Goal: Task Accomplishment & Management: Complete application form

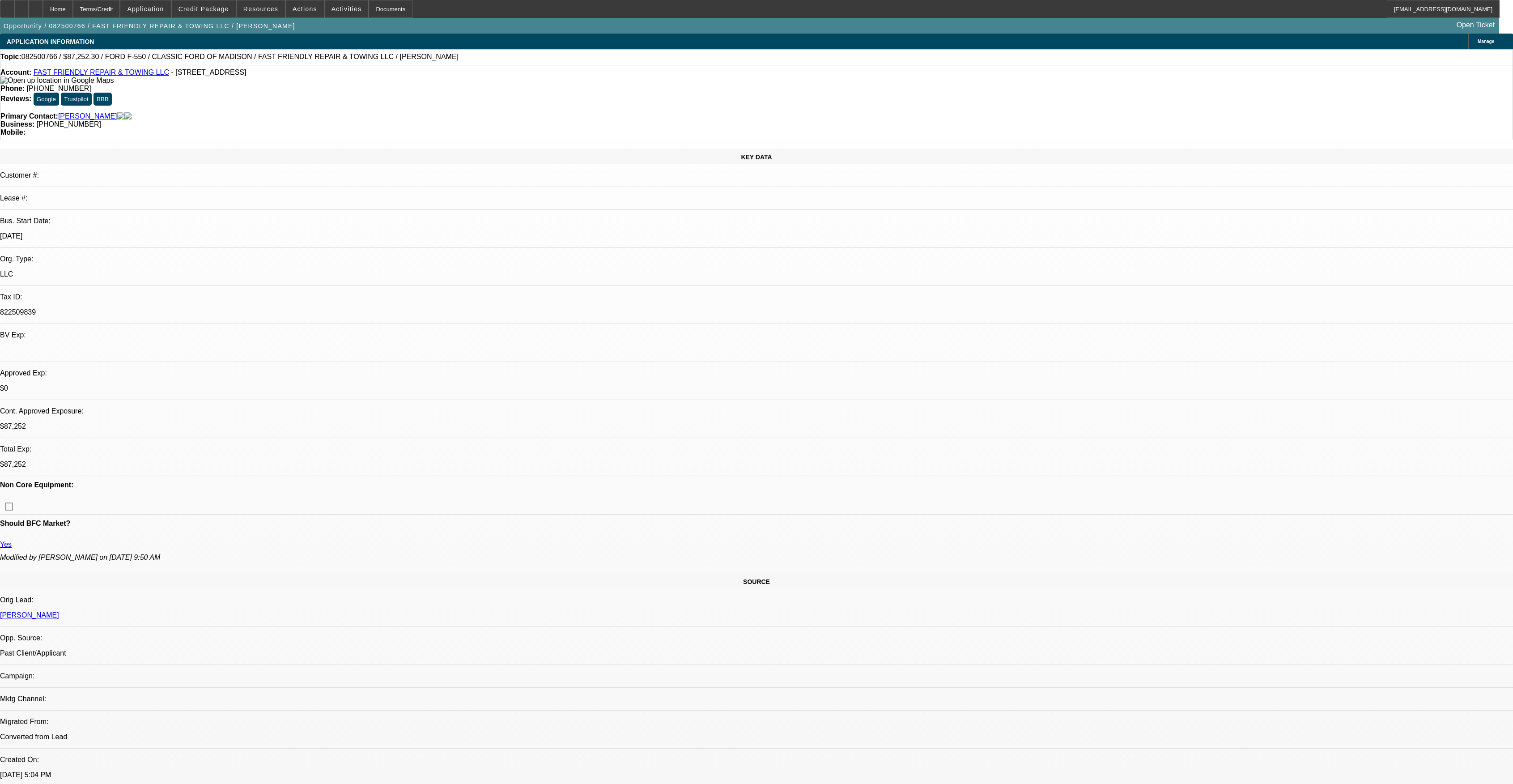
select select "0.1"
select select "2"
select select "0"
select select "6"
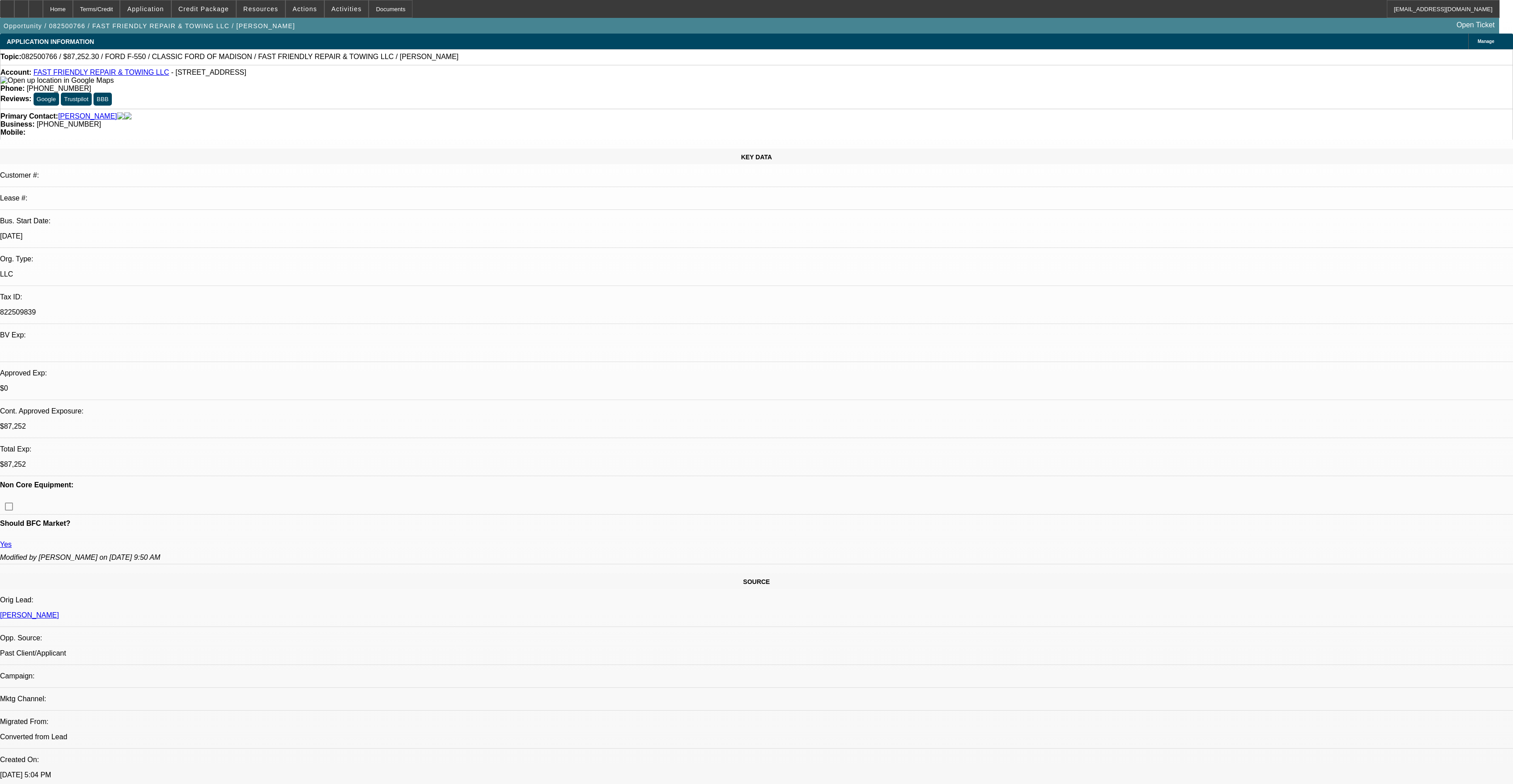
select select "0.1"
select select "2"
select select "0"
select select "6"
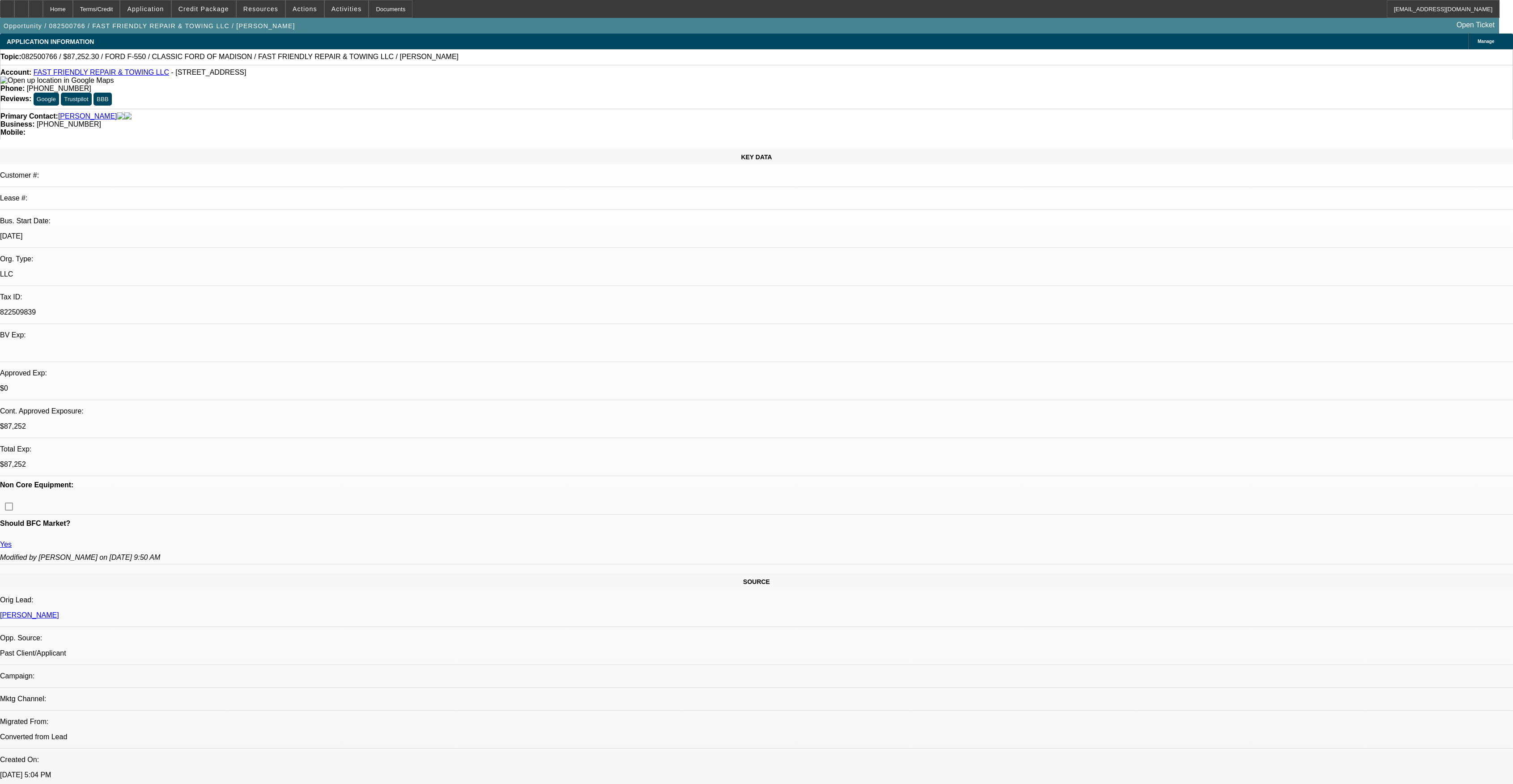
select select "0.1"
select select "2"
select select "0"
select select "6"
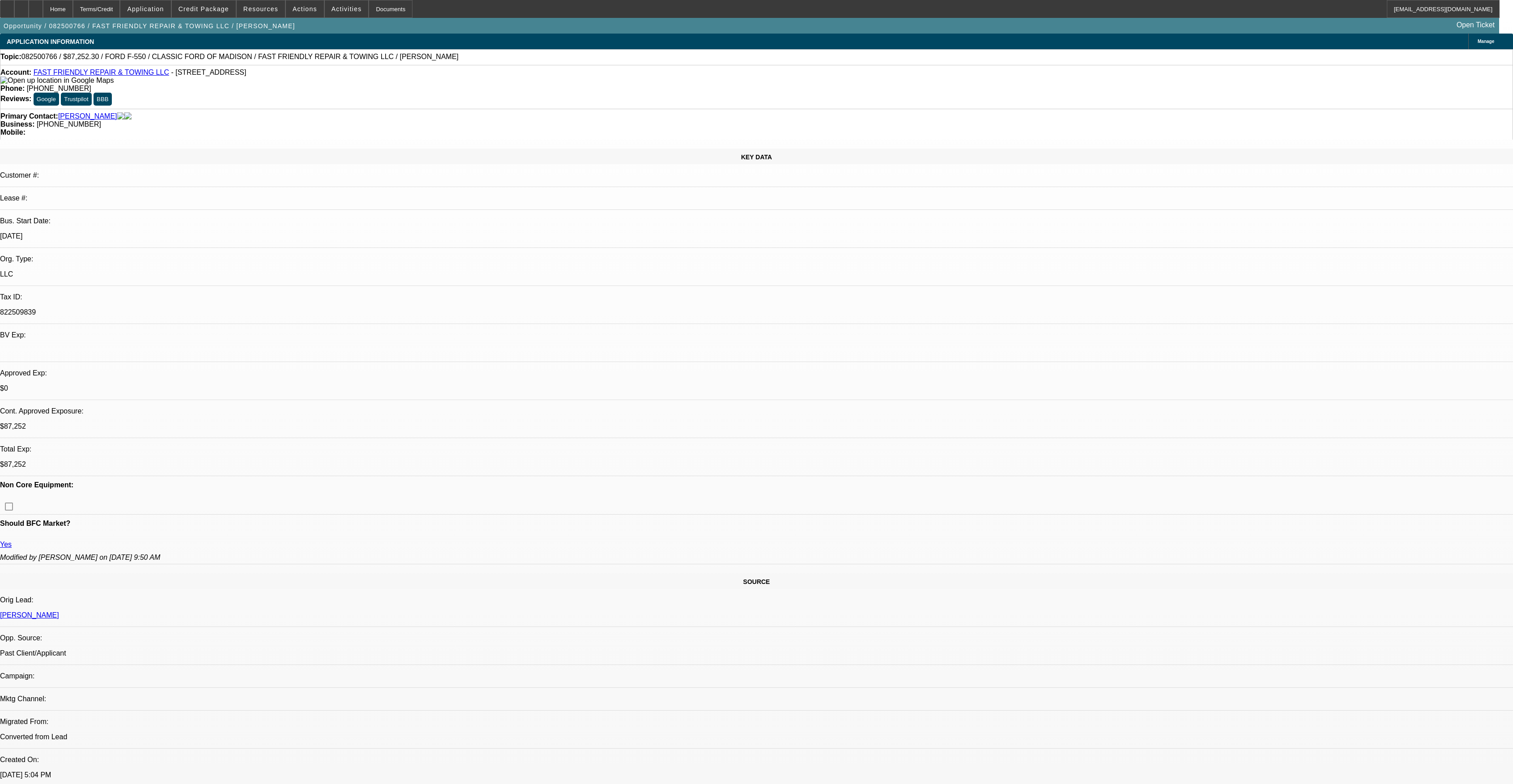
select select "0"
select select "3"
select select "0"
select select "6"
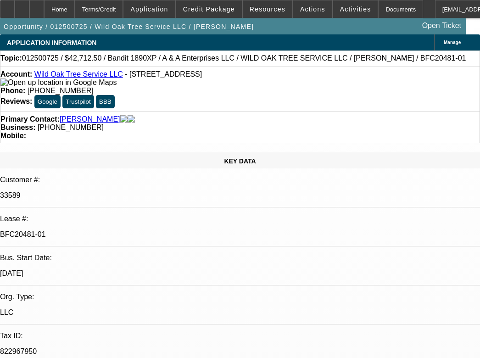
select select "0"
select select "2"
select select "0.1"
select select "4"
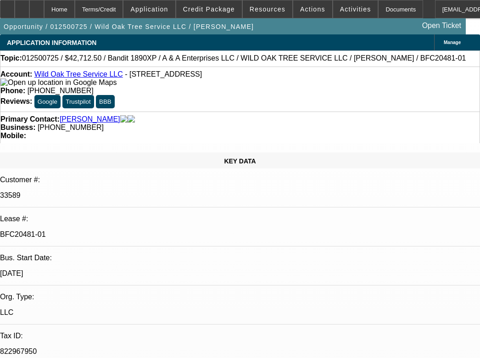
select select "0"
select select "2"
select select "0.1"
select select "4"
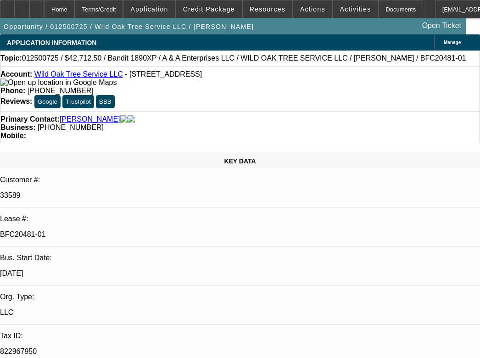
select select "0"
select select "2"
select select "0.1"
select select "4"
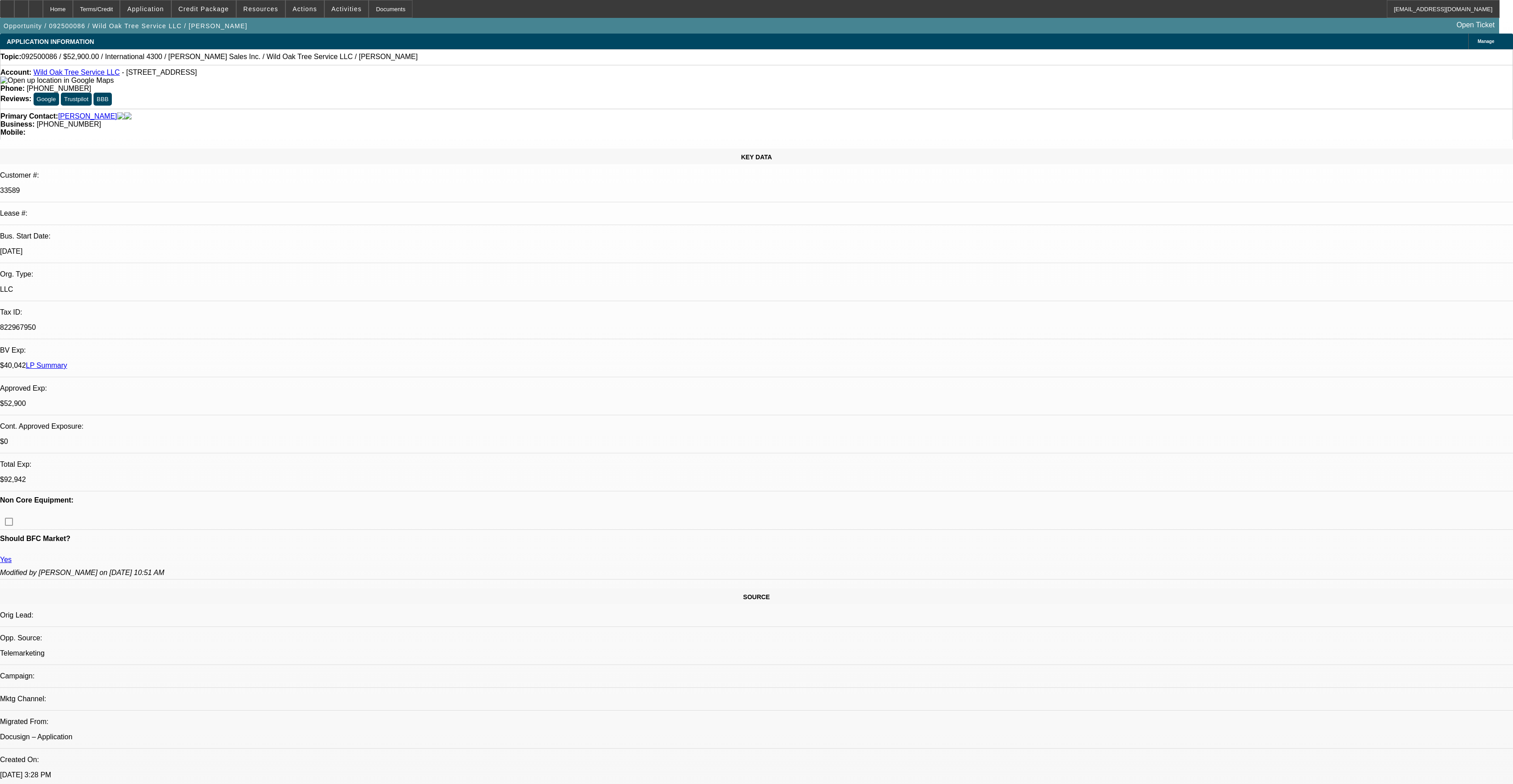
select select "0"
select select "2"
select select "0"
select select "6"
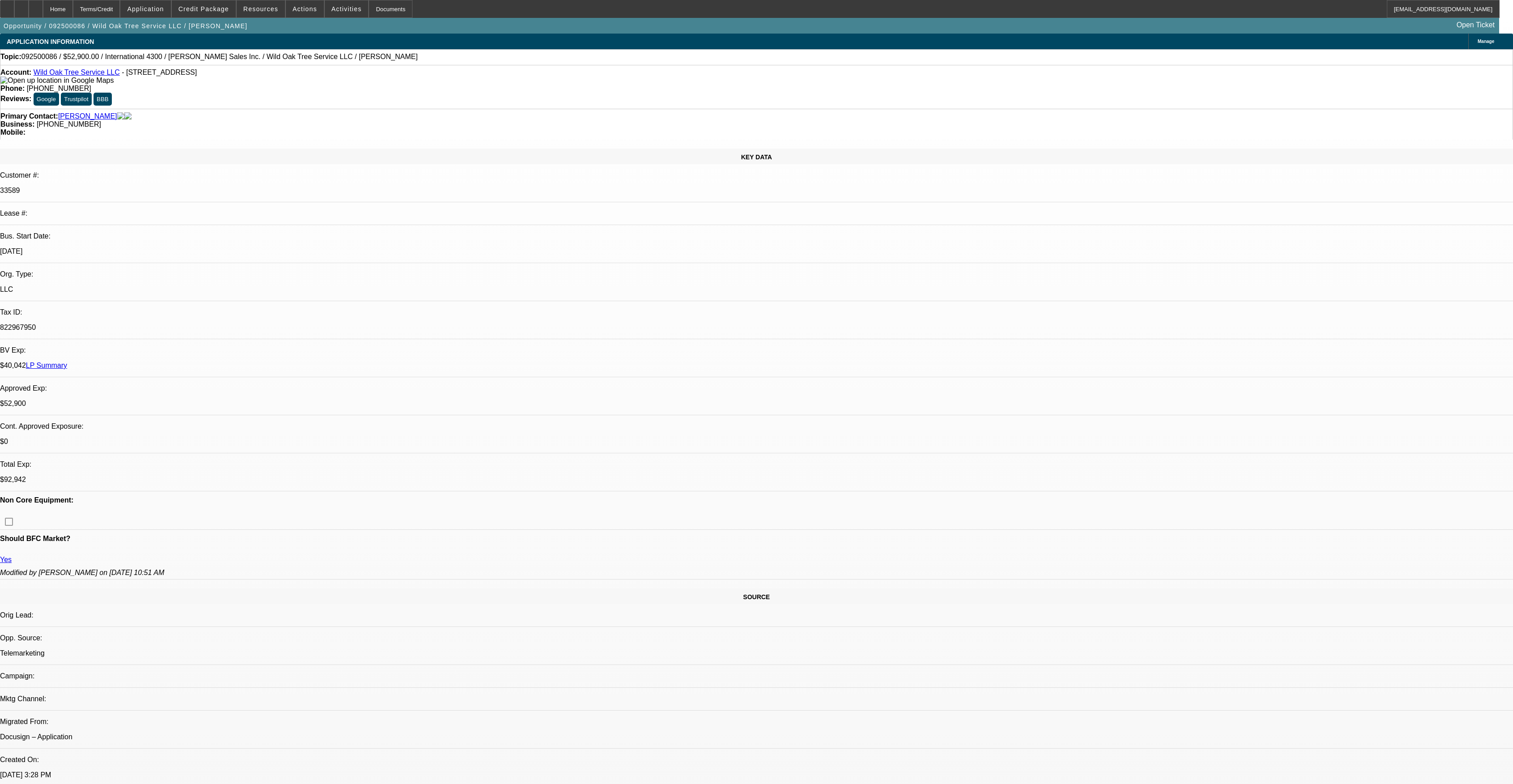
select select "0"
select select "2"
select select "0"
select select "6"
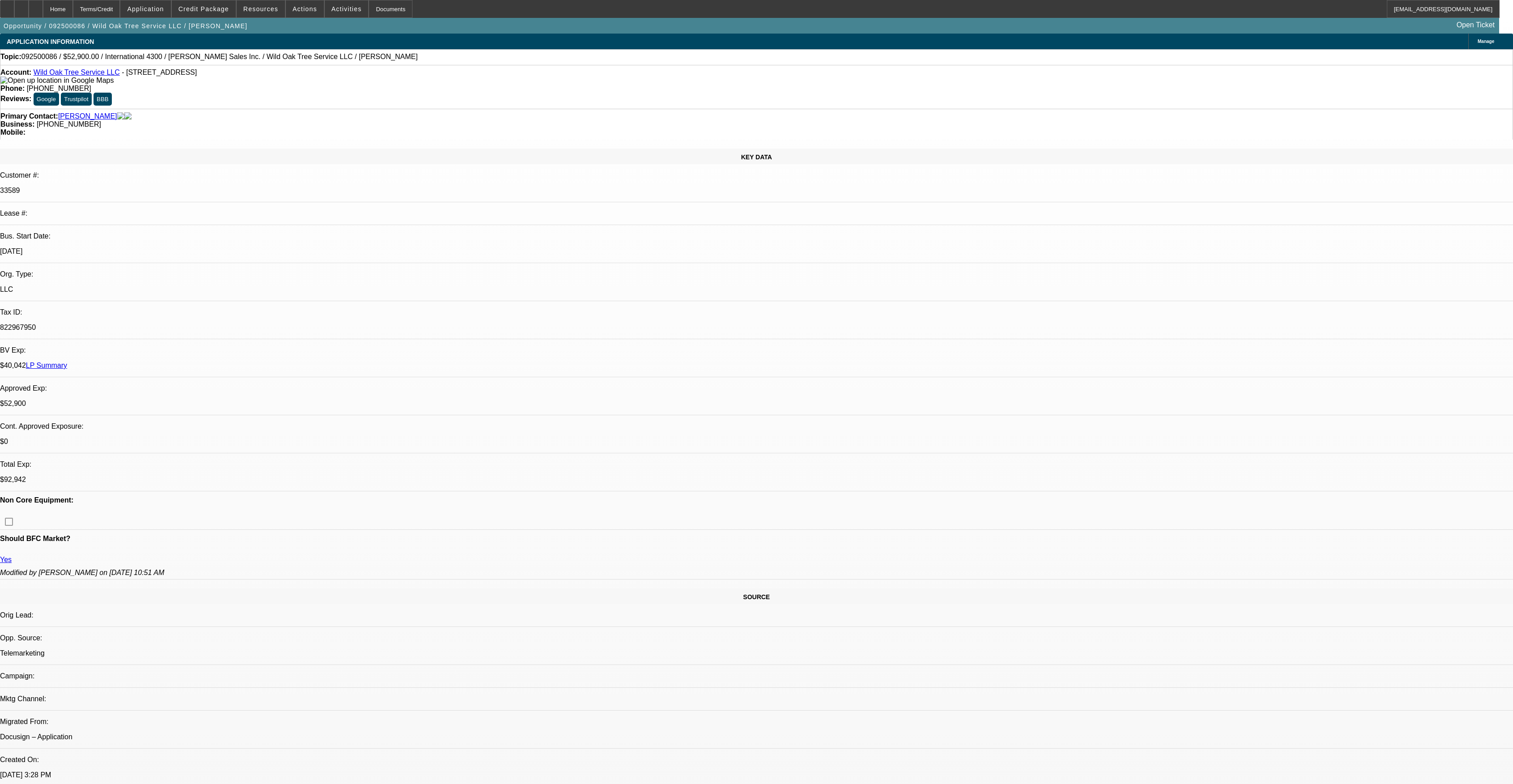
select select "0"
select select "2"
select select "0"
select select "6"
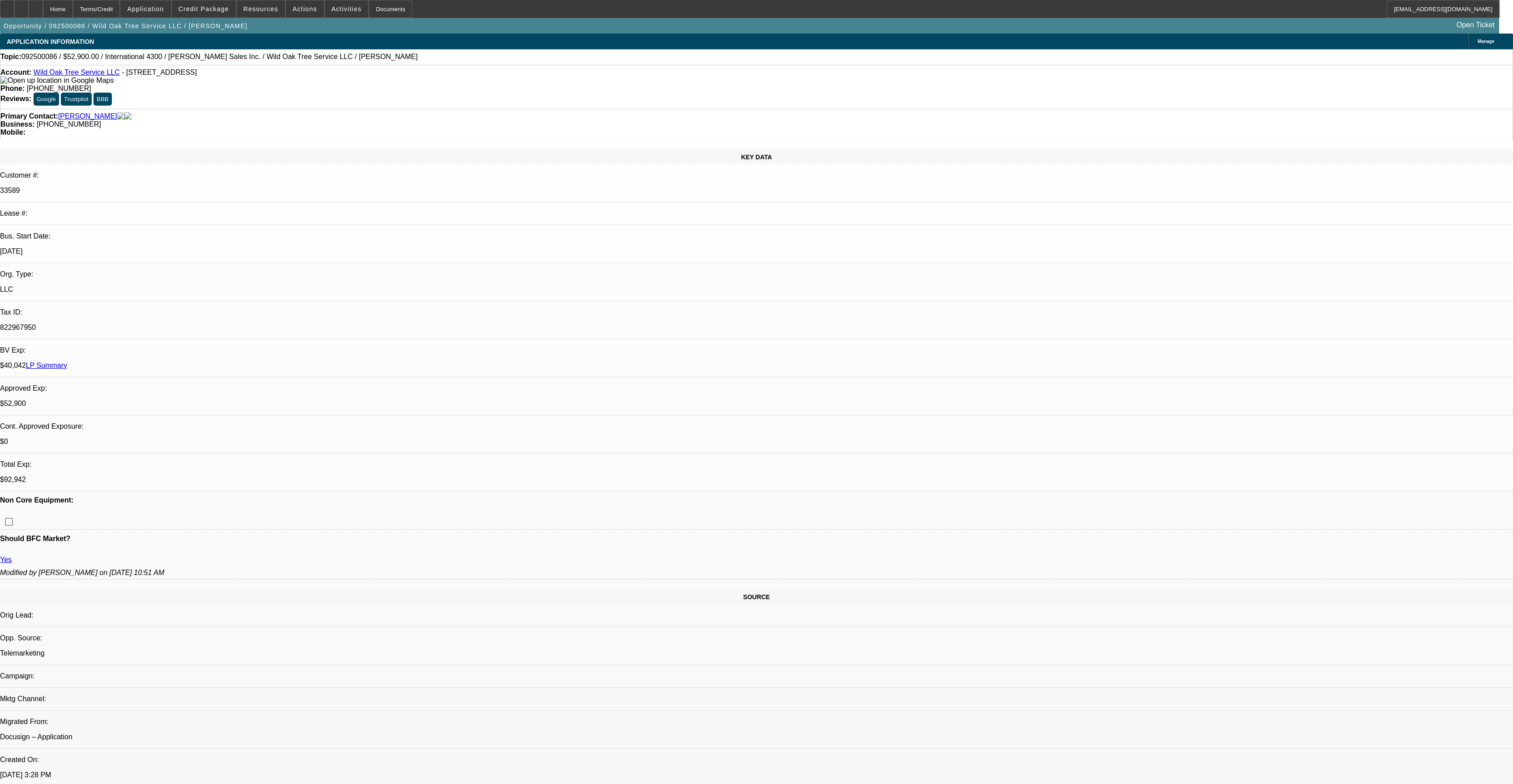
select select "0"
select select "2"
select select "0"
select select "6"
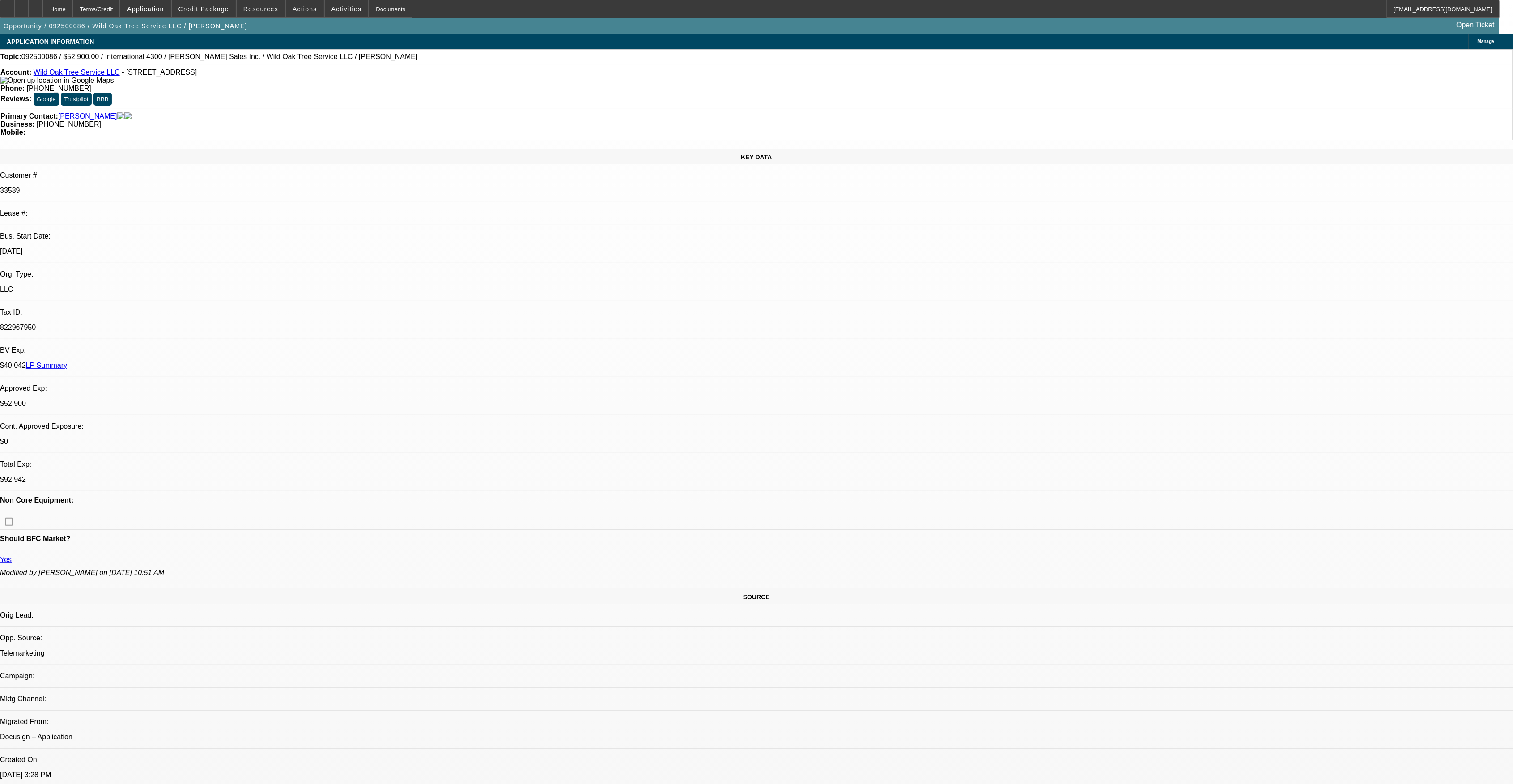
scroll to position [306, 0]
